Goal: Task Accomplishment & Management: Manage account settings

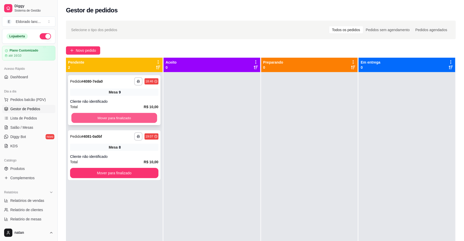
click at [111, 115] on button "Mover para finalizado" at bounding box center [114, 118] width 86 height 10
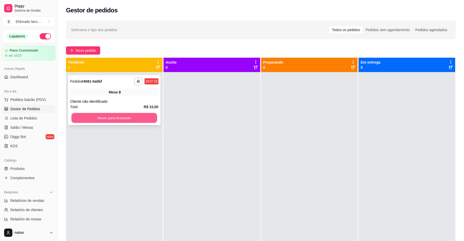
click at [120, 117] on button "Mover para finalizado" at bounding box center [114, 118] width 86 height 10
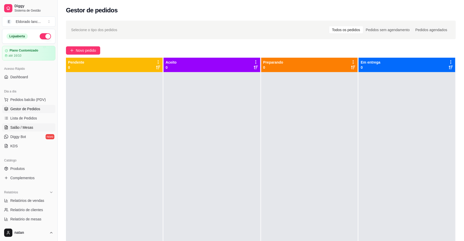
click at [32, 128] on span "Salão / Mesas" at bounding box center [21, 127] width 23 height 5
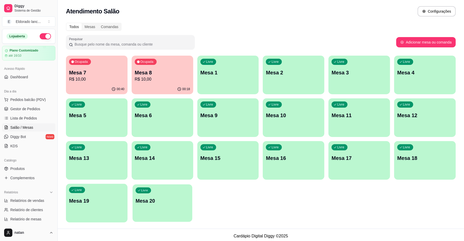
click at [167, 206] on div "Livre Mesa 20" at bounding box center [162, 200] width 60 height 31
click at [161, 199] on p "Mesa 20" at bounding box center [163, 201] width 54 height 7
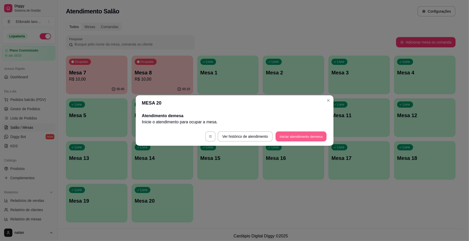
click at [304, 132] on button "Iniciar atendimento de mesa" at bounding box center [301, 137] width 51 height 10
click at [304, 132] on footer "Ver histórico de atendimento Iniciar atendimento de mesa" at bounding box center [235, 136] width 198 height 19
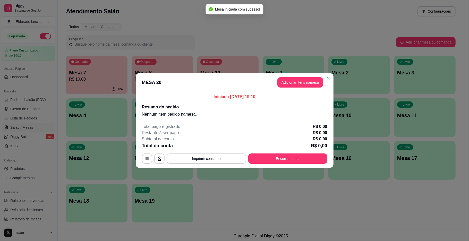
click at [299, 76] on header "MESA 20 Adicionar itens na mesa" at bounding box center [235, 82] width 198 height 19
click at [299, 82] on button "Adicionar itens na mesa" at bounding box center [300, 83] width 44 height 10
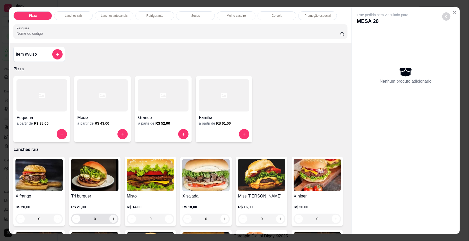
click at [112, 220] on icon "increase-product-quantity" at bounding box center [114, 219] width 4 height 4
type input "1"
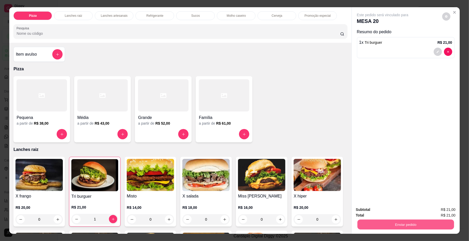
click at [366, 226] on button "Enviar pedido" at bounding box center [405, 225] width 97 height 10
click at [438, 213] on button "Enviar pedido" at bounding box center [442, 212] width 28 height 10
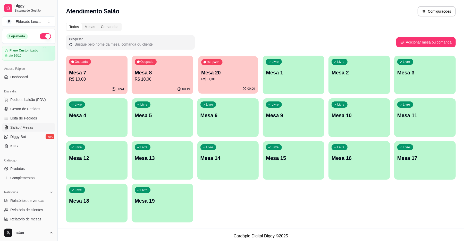
click at [222, 76] on p "Mesa 20" at bounding box center [228, 72] width 54 height 7
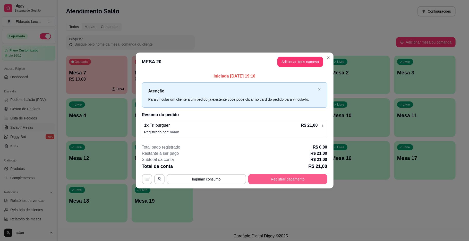
click at [266, 180] on button "Registrar pagamento" at bounding box center [287, 179] width 79 height 10
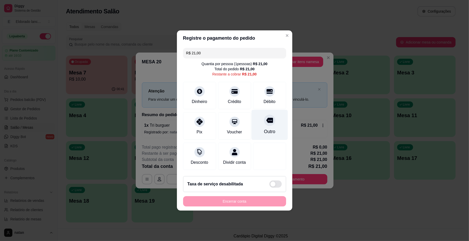
click at [260, 134] on div "Outro" at bounding box center [270, 125] width 36 height 30
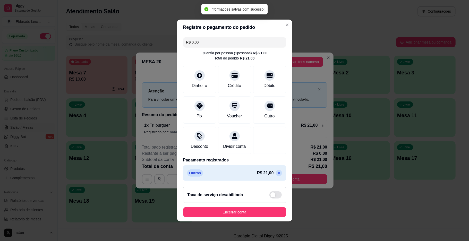
type input "R$ 0,00"
click at [251, 218] on button "Encerrar conta" at bounding box center [234, 212] width 103 height 10
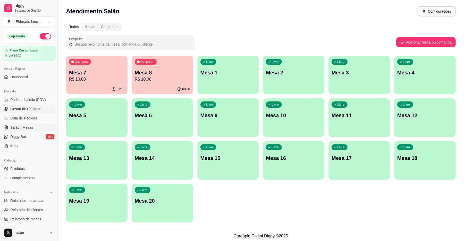
click at [34, 109] on span "Gestor de Pedidos" at bounding box center [25, 108] width 30 height 5
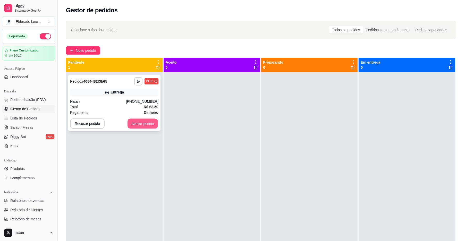
click at [138, 124] on button "Aceitar pedido" at bounding box center [143, 124] width 30 height 10
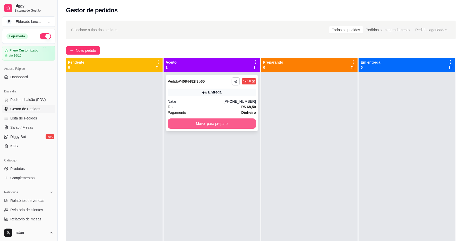
click at [174, 123] on button "Mover para preparo" at bounding box center [212, 124] width 88 height 10
